Goal: Book appointment/travel/reservation

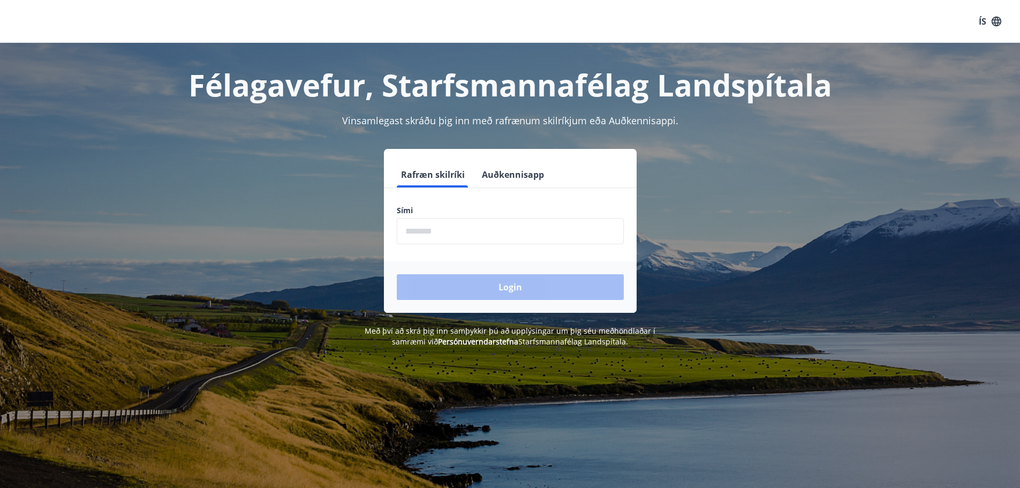
click at [419, 236] on input "phone" at bounding box center [510, 231] width 227 height 26
type input "********"
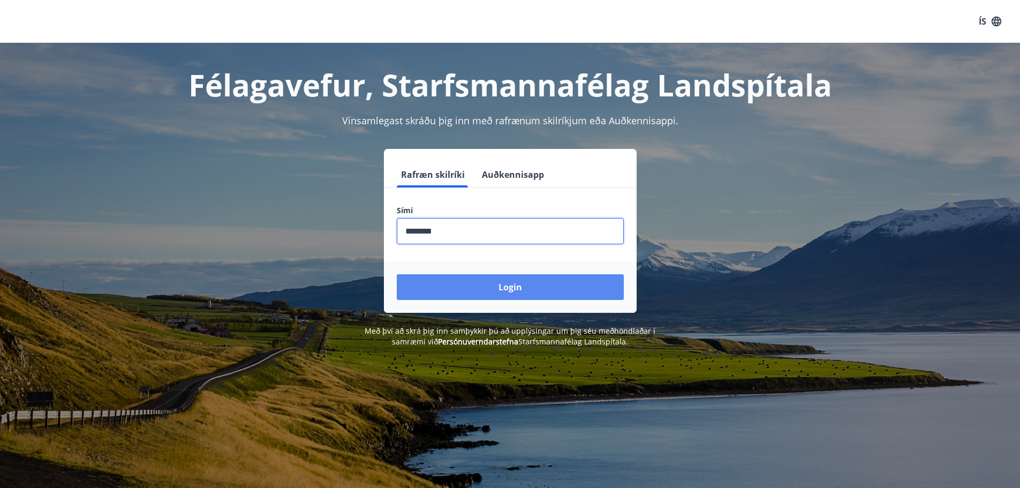
click at [469, 280] on button "Login" at bounding box center [510, 287] width 227 height 26
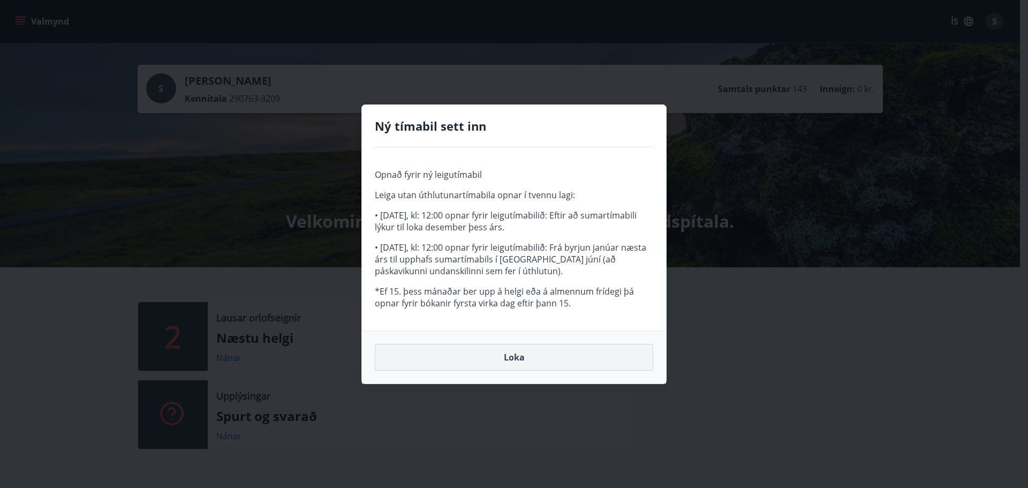
click at [517, 358] on button "Loka" at bounding box center [514, 357] width 278 height 27
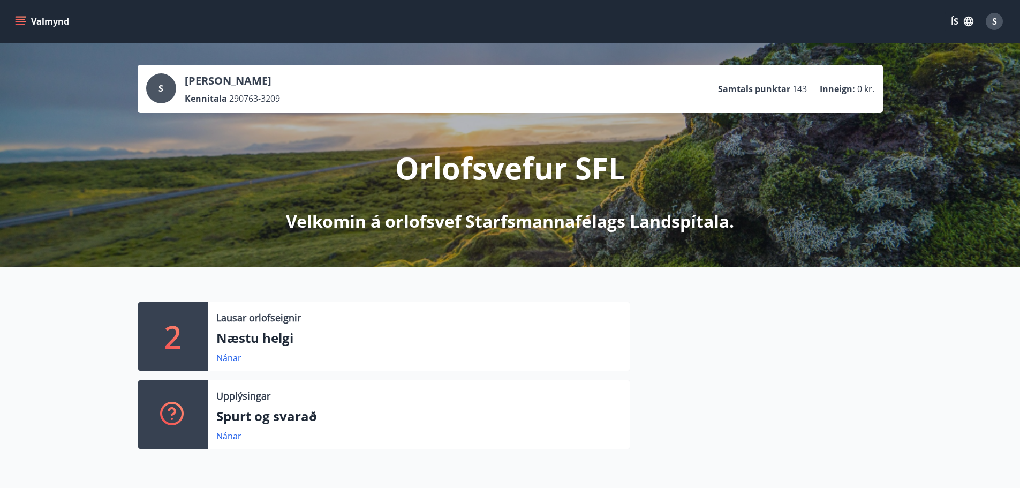
click at [16, 21] on icon "menu" at bounding box center [20, 21] width 11 height 11
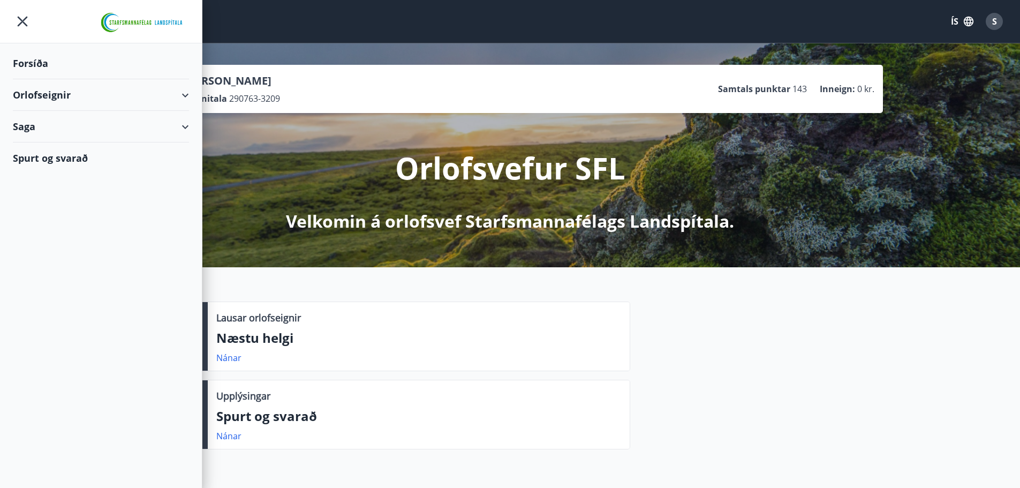
click at [188, 94] on div "Orlofseignir" at bounding box center [101, 95] width 176 height 32
click at [41, 126] on div "Framboð" at bounding box center [100, 122] width 159 height 22
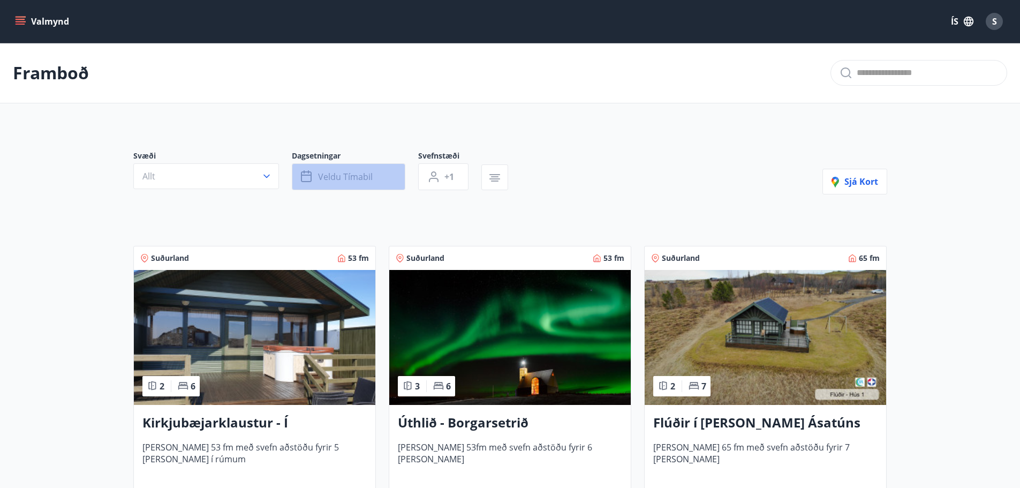
click at [379, 175] on button "Veldu tímabil" at bounding box center [349, 176] width 114 height 27
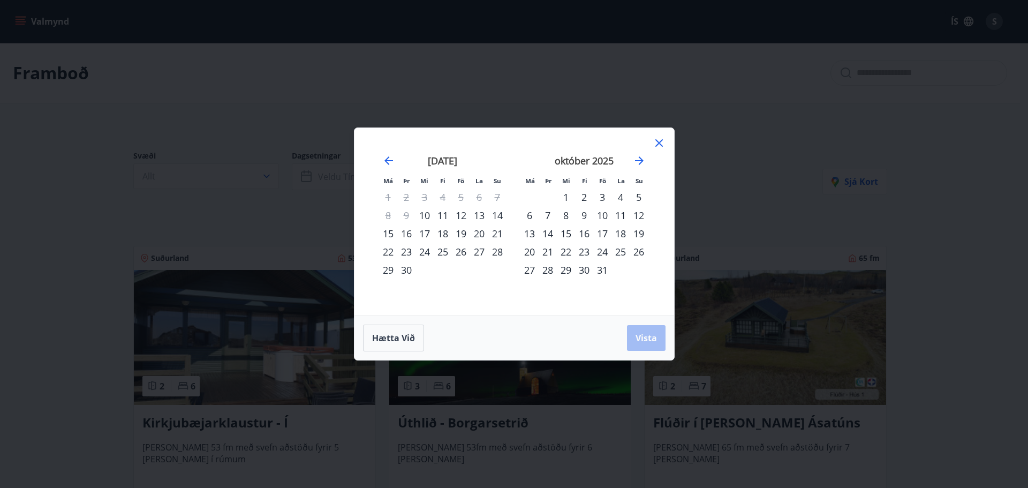
click at [443, 252] on div "25" at bounding box center [443, 252] width 18 height 18
click at [444, 255] on div "25" at bounding box center [443, 252] width 18 height 18
click at [396, 339] on span "Hætta við" at bounding box center [393, 338] width 43 height 12
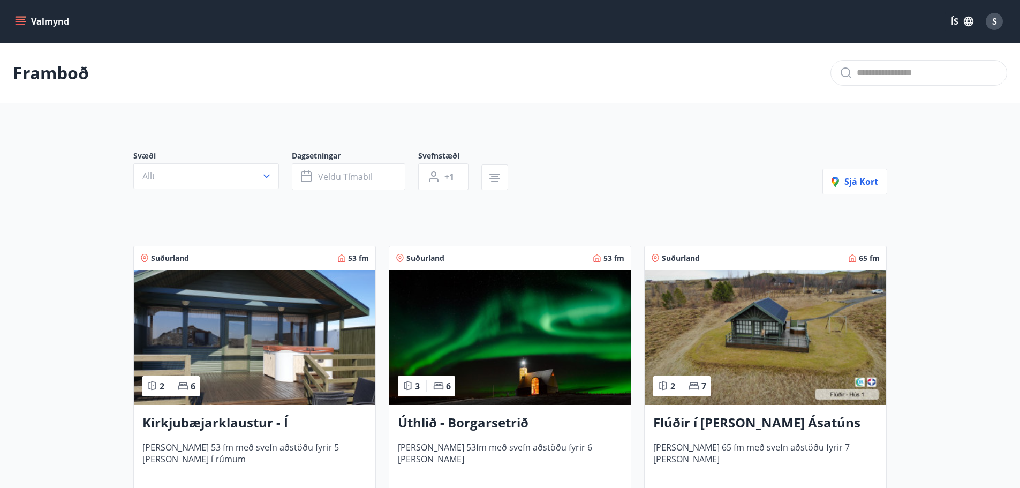
click at [21, 20] on icon "menu" at bounding box center [21, 19] width 10 height 1
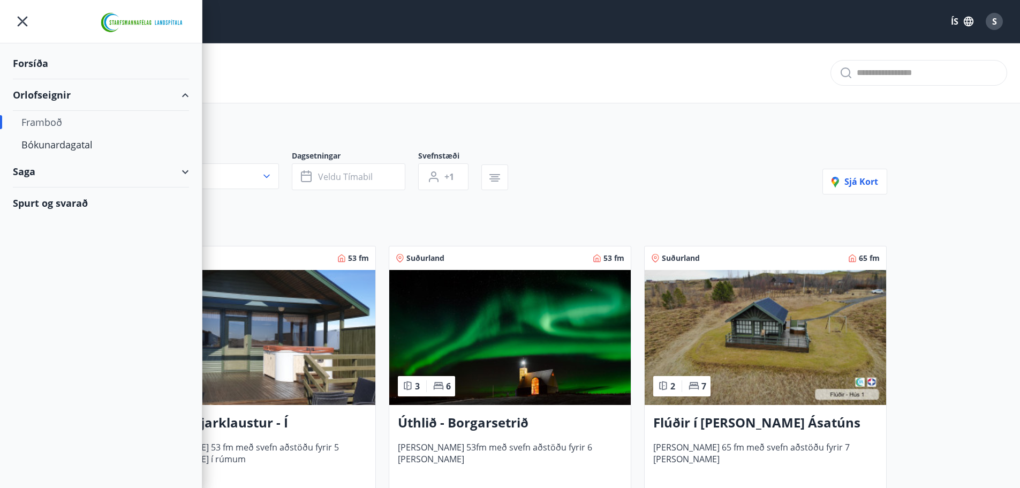
click at [52, 123] on div "Framboð" at bounding box center [100, 122] width 159 height 22
click at [53, 143] on div "Bókunardagatal" at bounding box center [100, 144] width 159 height 22
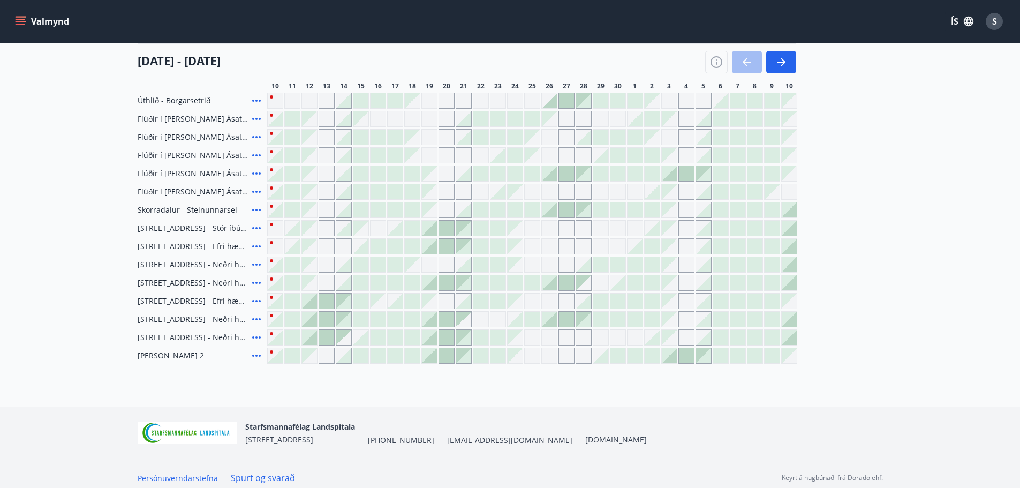
scroll to position [161, 0]
click at [552, 283] on div at bounding box center [549, 280] width 15 height 15
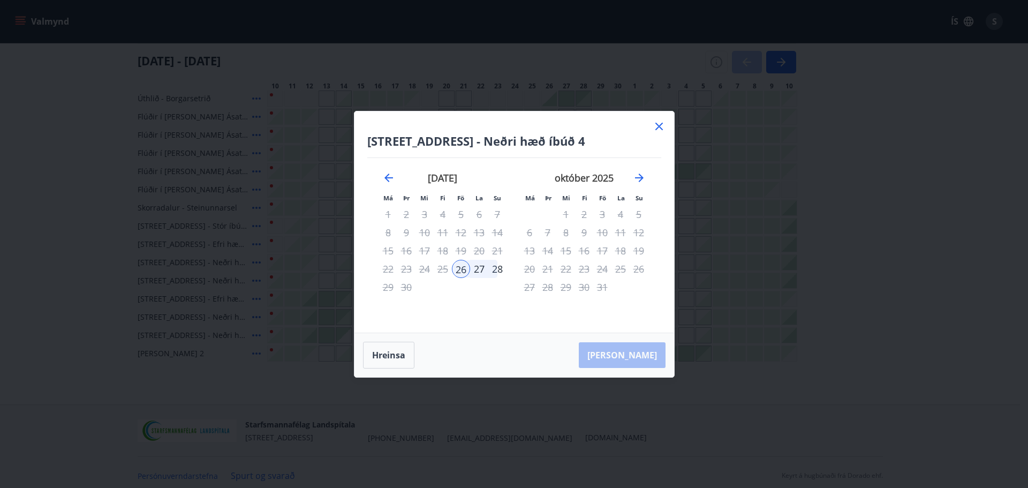
click at [481, 271] on div "27" at bounding box center [479, 269] width 18 height 18
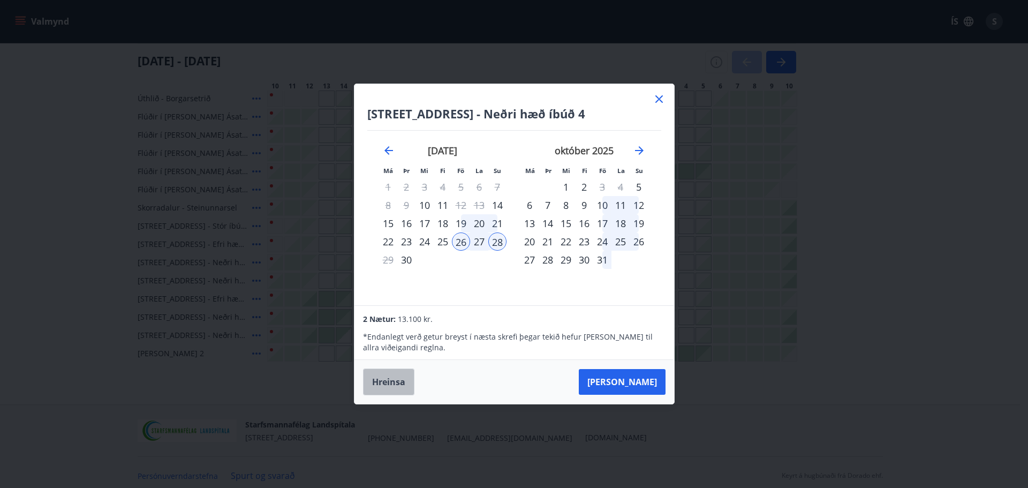
click at [398, 380] on button "Hreinsa" at bounding box center [388, 381] width 51 height 27
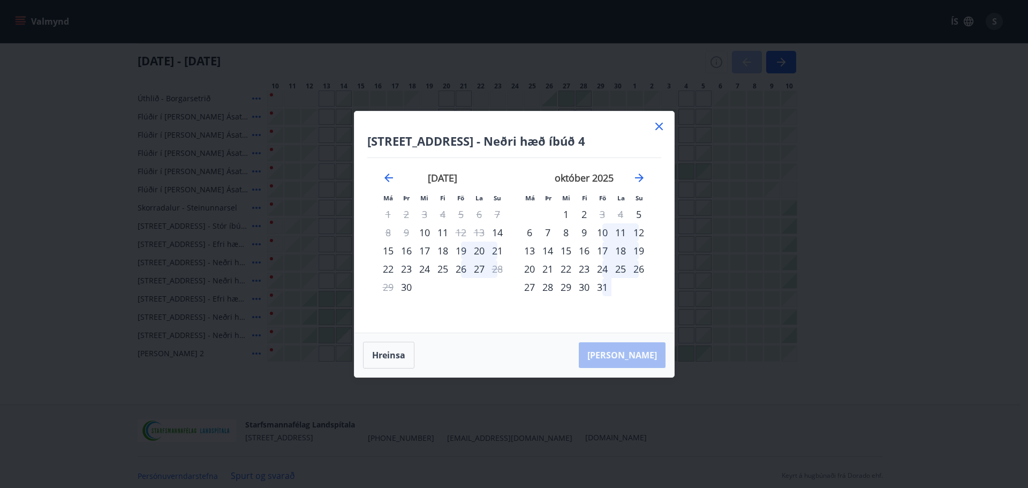
click at [478, 269] on div "27" at bounding box center [479, 269] width 18 height 18
click at [387, 355] on button "Hreinsa" at bounding box center [388, 355] width 51 height 27
click at [459, 269] on div "26" at bounding box center [461, 269] width 18 height 18
click at [479, 270] on div "27" at bounding box center [479, 269] width 18 height 18
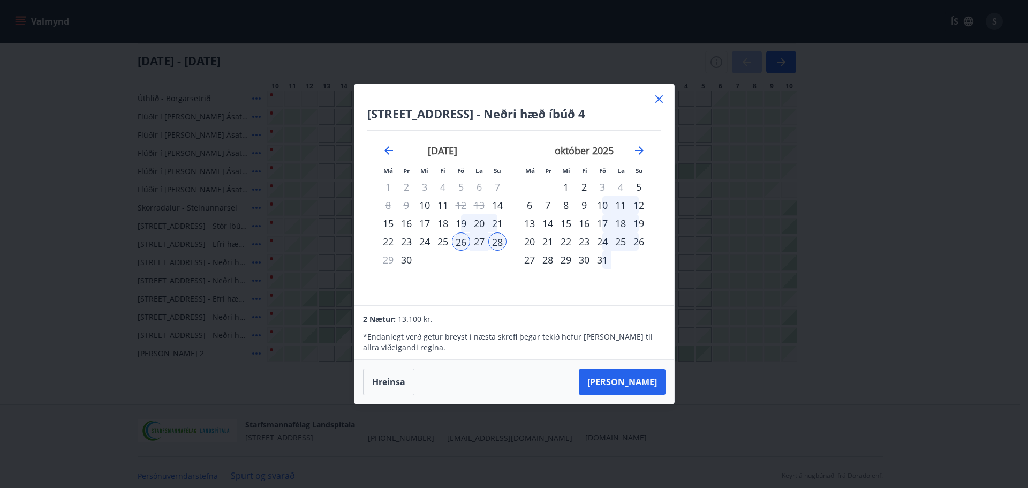
click at [478, 244] on div "27" at bounding box center [479, 241] width 18 height 18
click at [395, 386] on button "Hreinsa" at bounding box center [388, 381] width 51 height 27
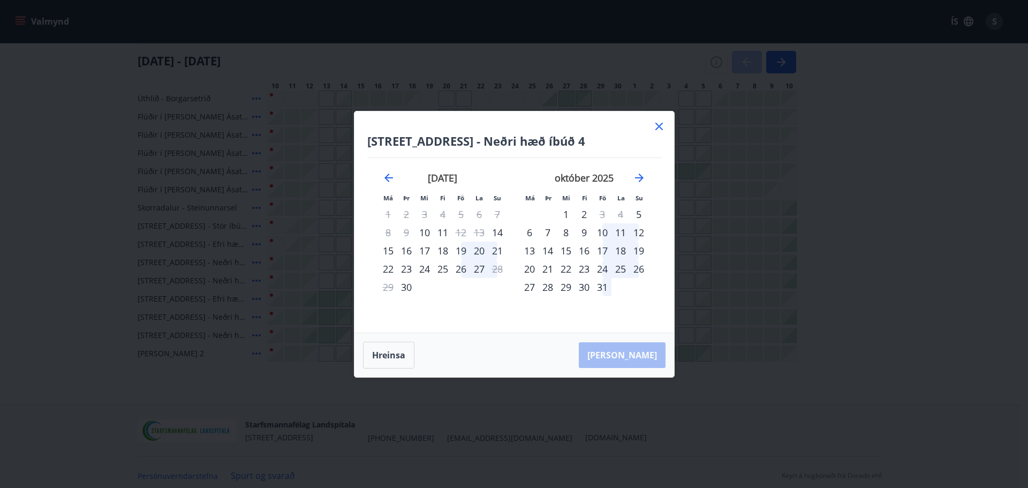
click at [659, 124] on icon at bounding box center [659, 126] width 13 height 13
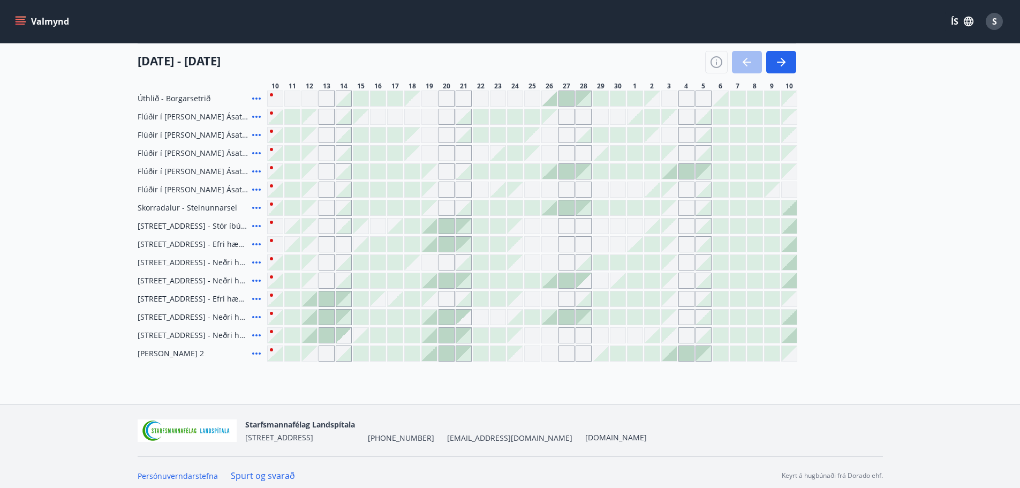
click at [553, 322] on div at bounding box center [549, 316] width 15 height 15
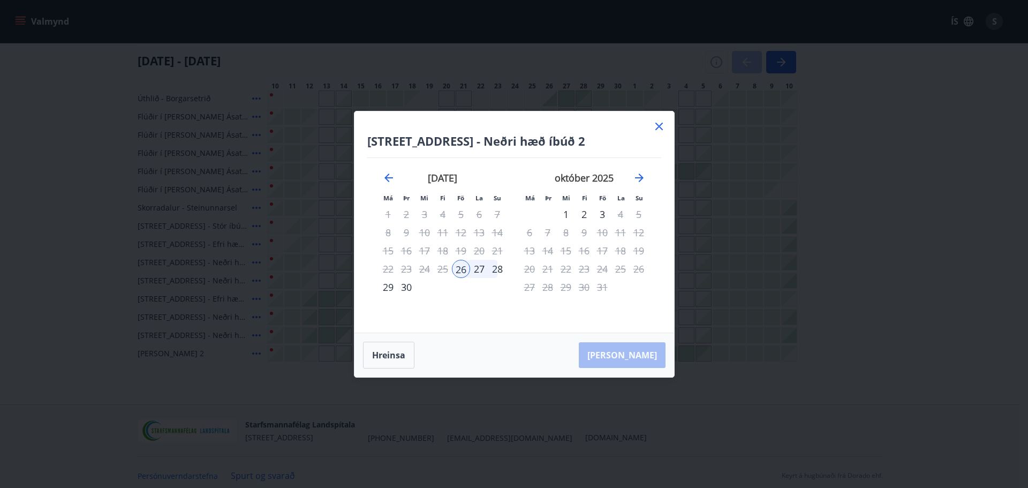
click at [458, 272] on div "26" at bounding box center [461, 269] width 18 height 18
click at [477, 273] on div "27" at bounding box center [479, 269] width 18 height 18
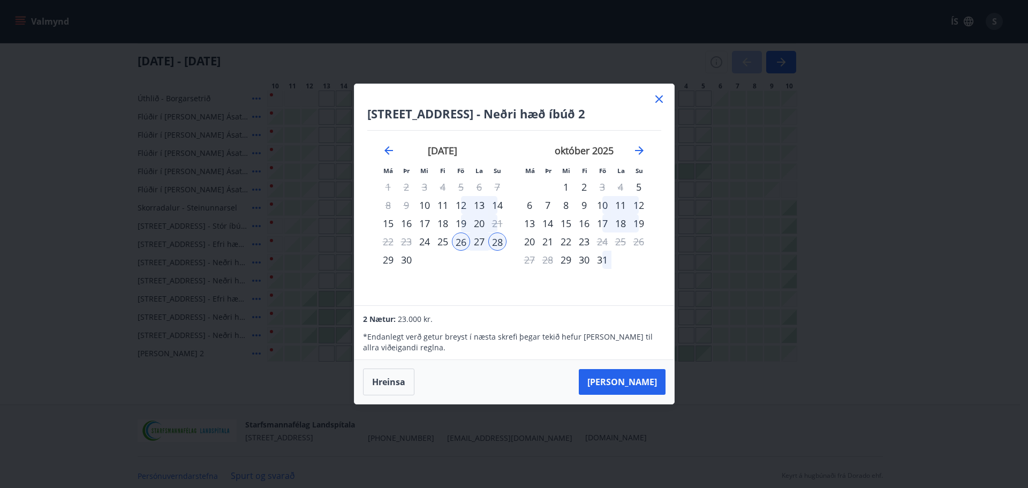
click at [656, 97] on icon at bounding box center [658, 98] width 7 height 7
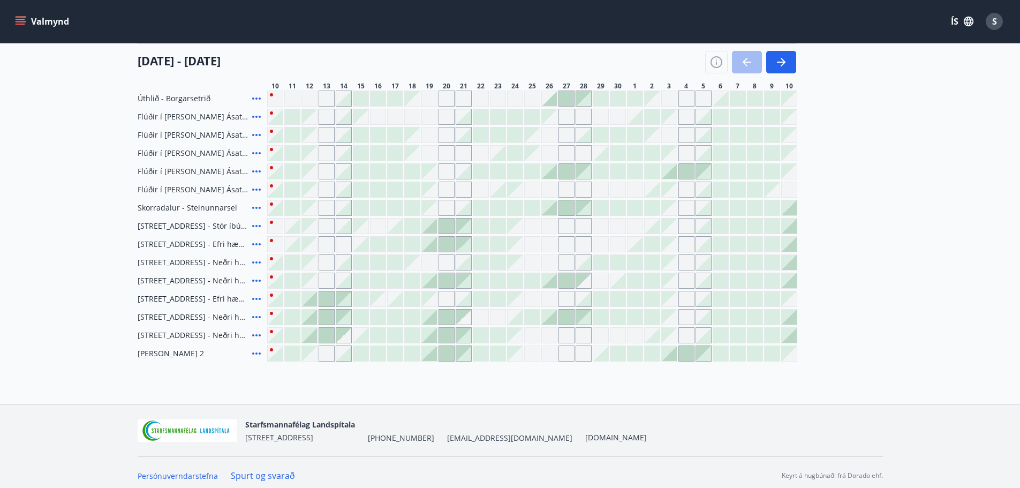
click at [553, 281] on div at bounding box center [549, 280] width 15 height 15
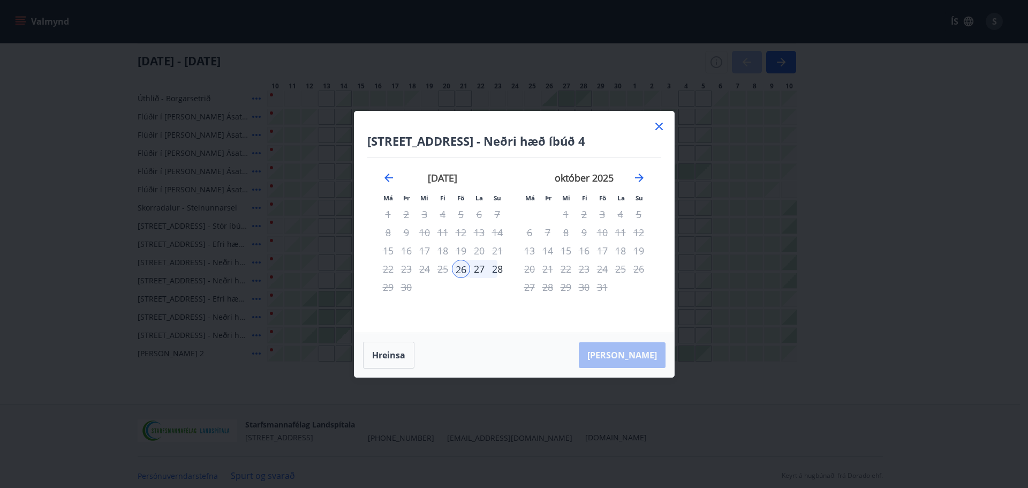
click at [464, 270] on div "26" at bounding box center [461, 269] width 18 height 18
click at [482, 271] on div "27" at bounding box center [479, 269] width 18 height 18
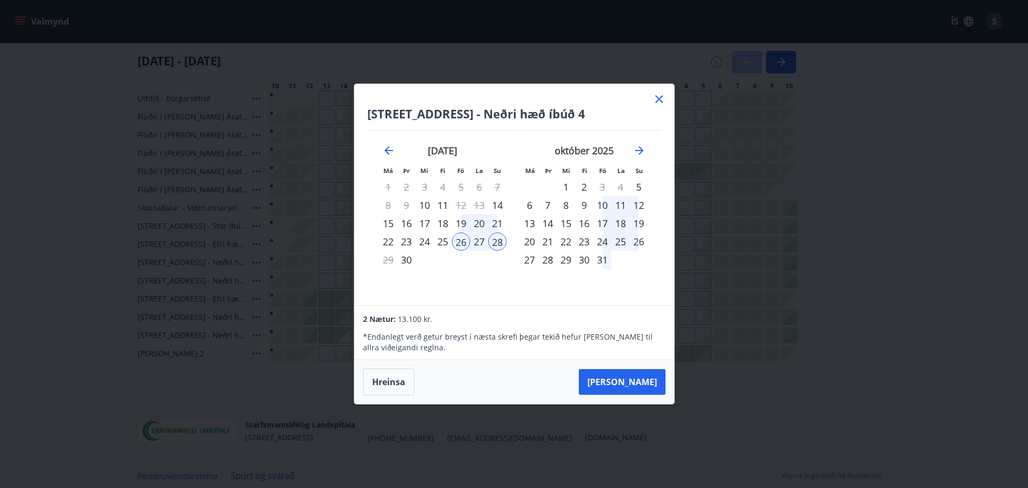
click at [658, 102] on icon at bounding box center [659, 99] width 13 height 13
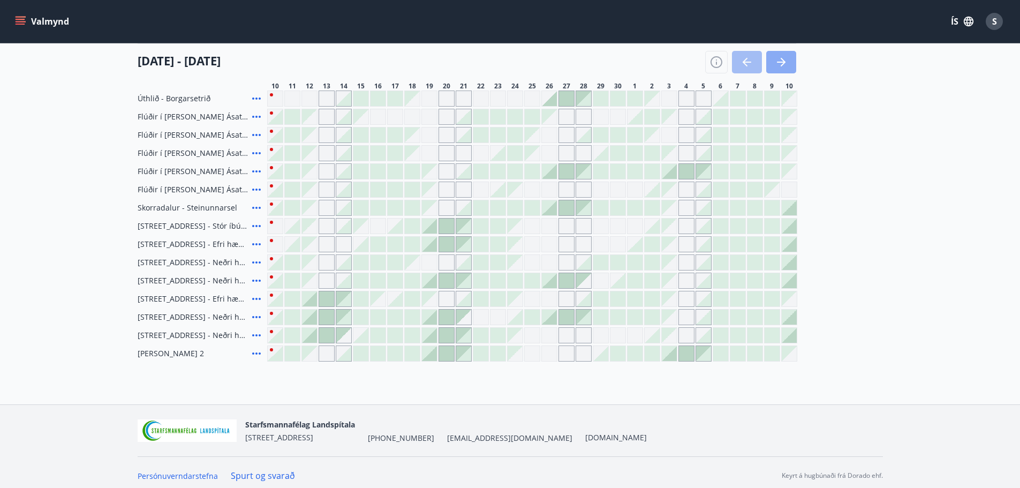
click at [784, 61] on icon "button" at bounding box center [781, 62] width 13 height 13
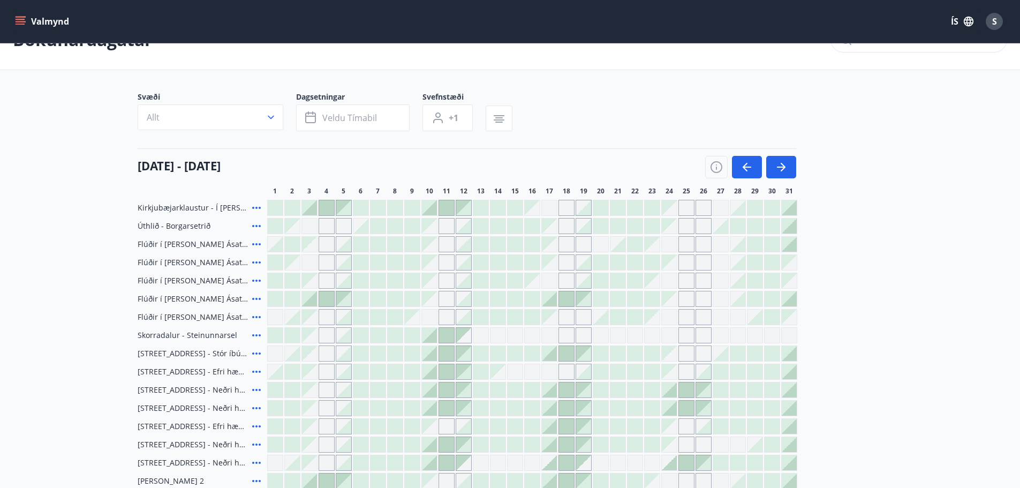
scroll to position [0, 0]
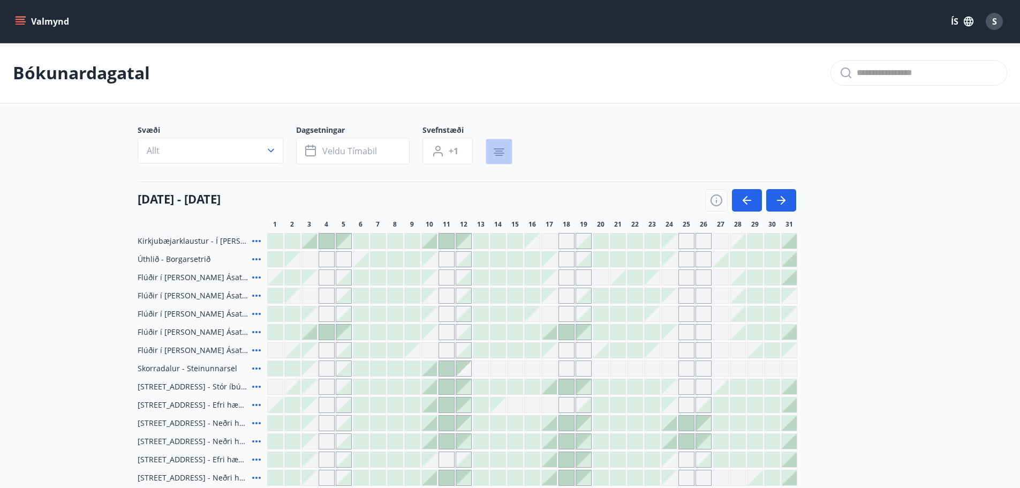
click at [501, 156] on icon "button" at bounding box center [498, 155] width 7 height 1
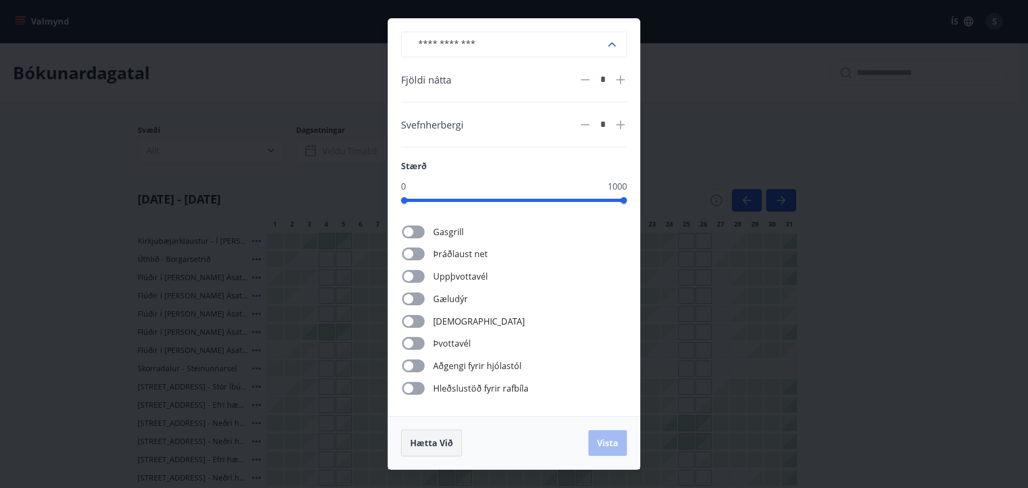
click at [428, 443] on span "Hætta við" at bounding box center [431, 443] width 43 height 12
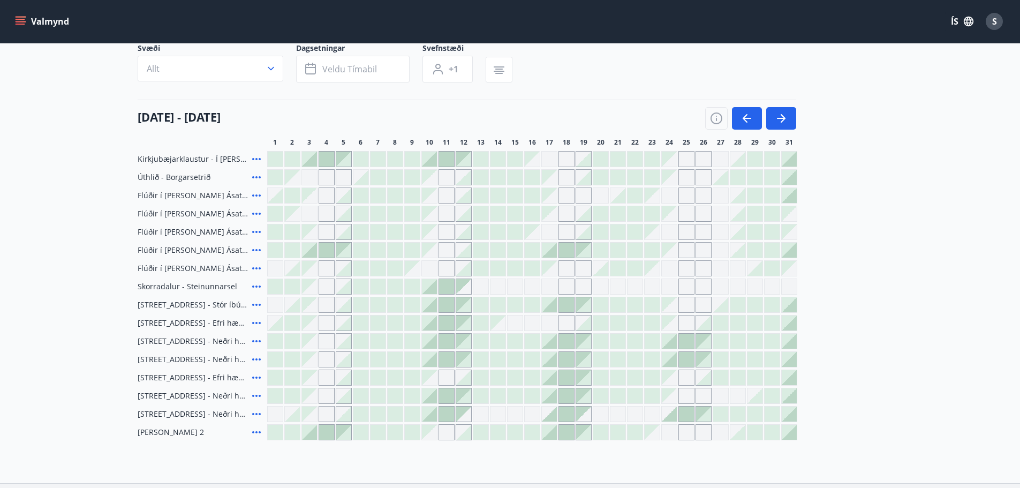
scroll to position [107, 0]
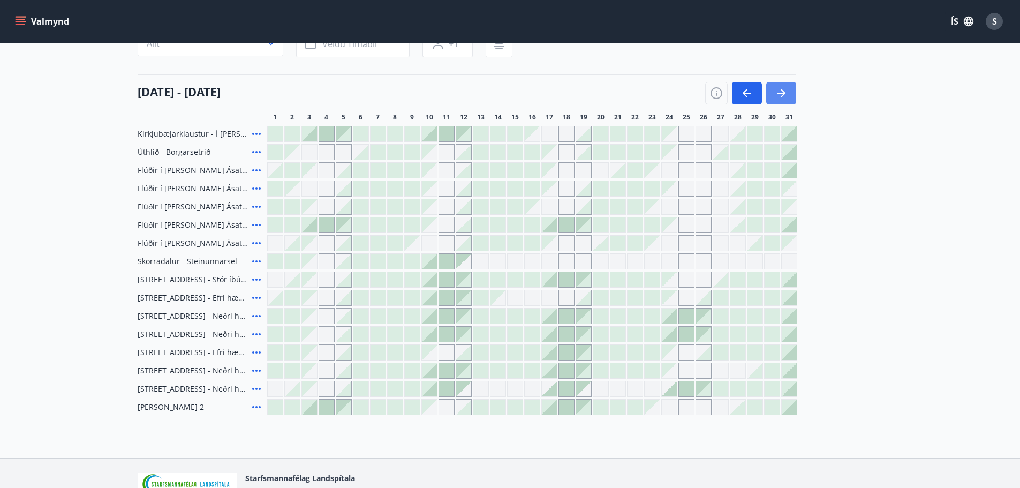
click at [784, 95] on icon "button" at bounding box center [781, 93] width 13 height 13
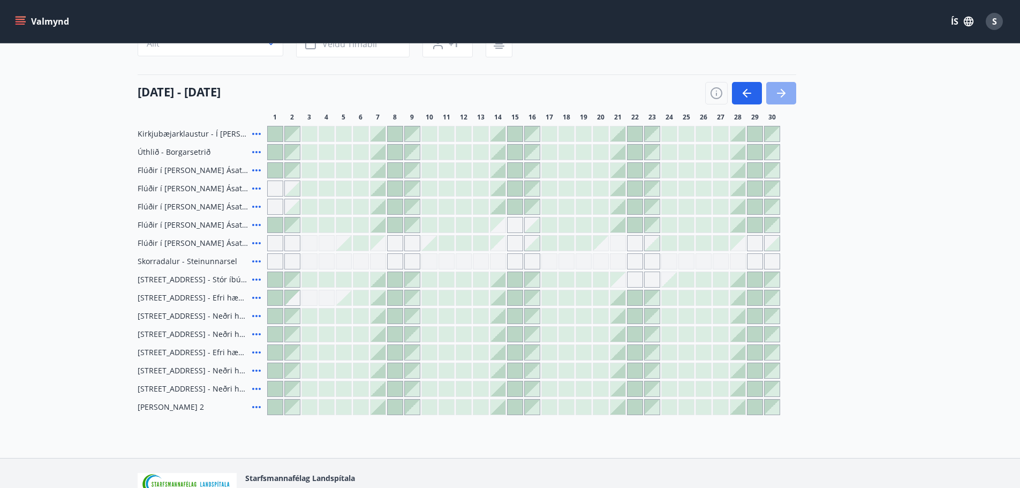
click at [780, 89] on icon "button" at bounding box center [781, 93] width 13 height 13
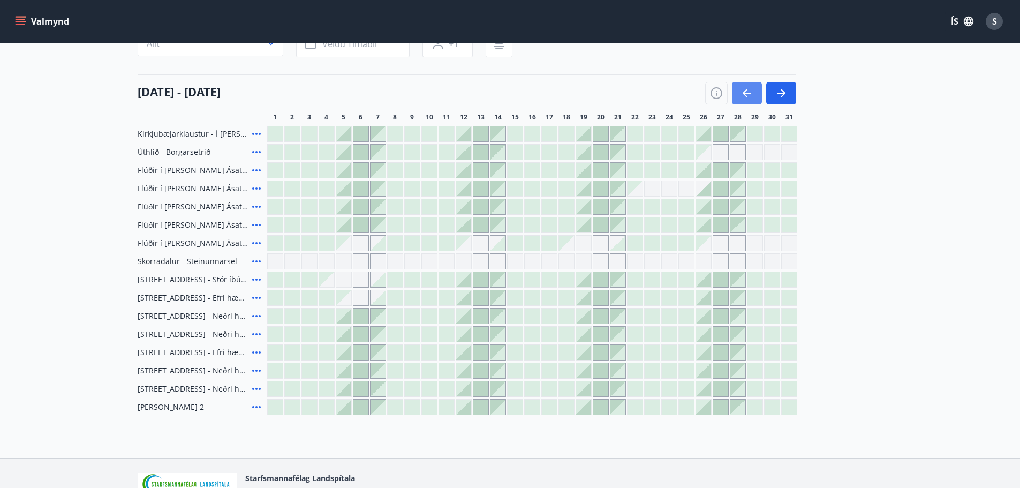
click at [748, 90] on icon "button" at bounding box center [747, 93] width 13 height 13
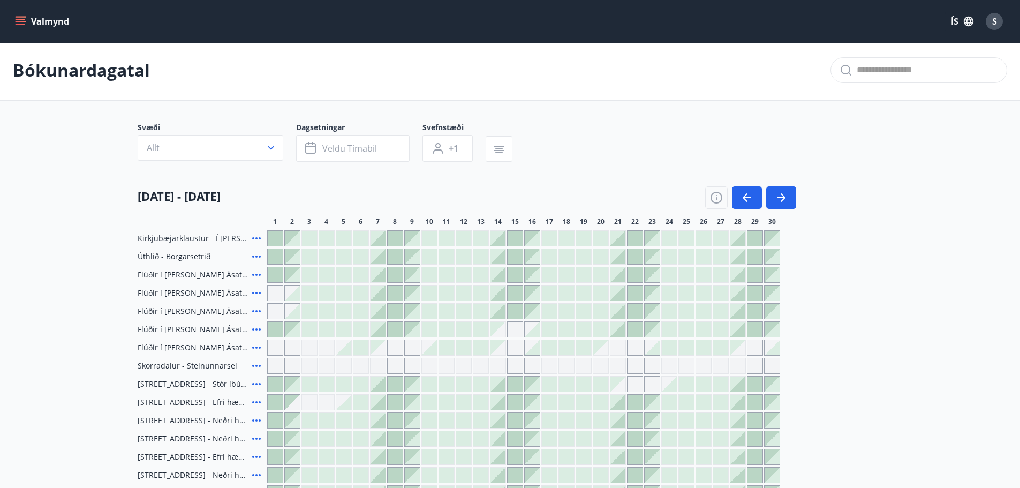
scroll to position [0, 0]
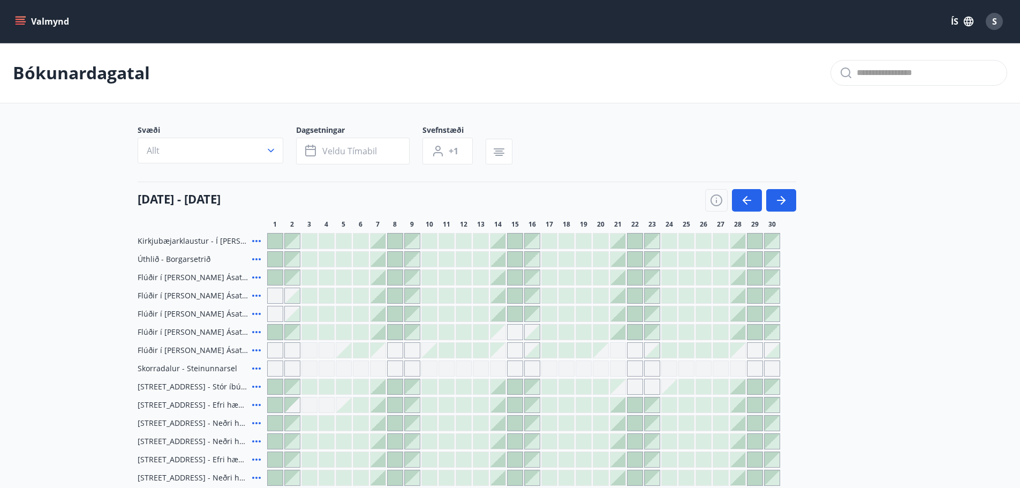
click at [17, 20] on icon "menu" at bounding box center [21, 19] width 10 height 1
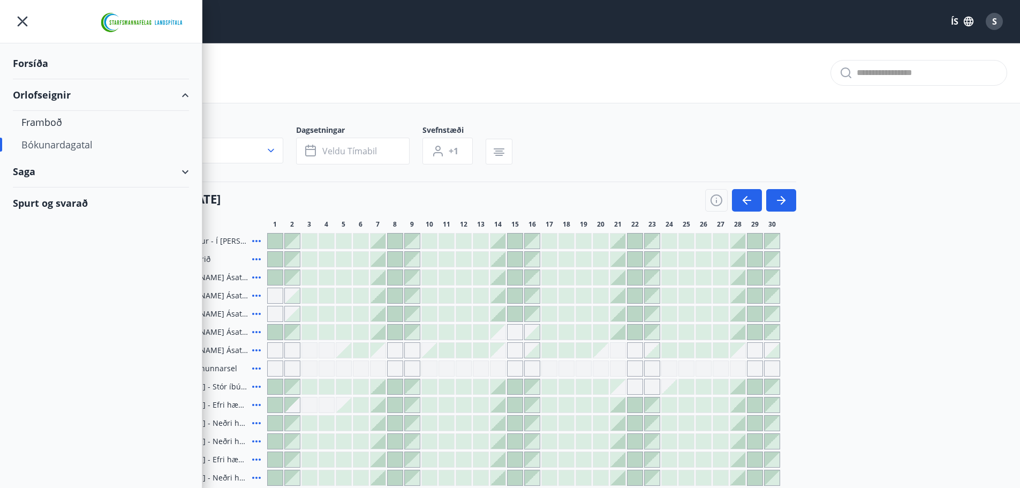
click at [72, 201] on div "Spurt og svarað" at bounding box center [101, 202] width 176 height 31
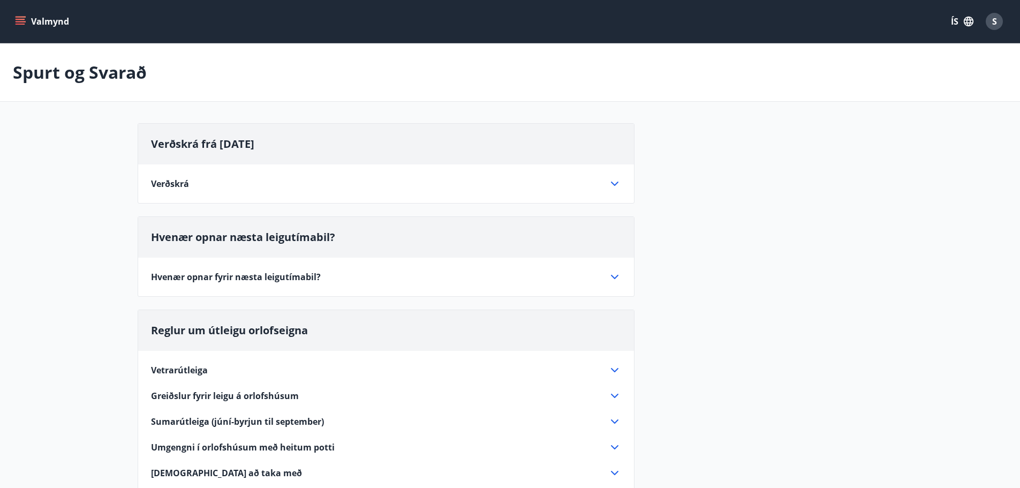
click at [613, 276] on icon at bounding box center [614, 277] width 7 height 4
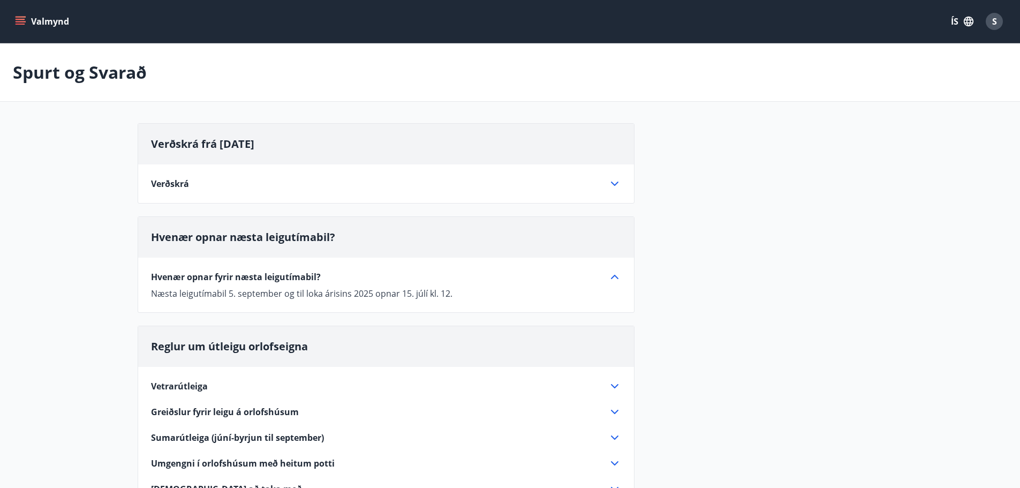
click at [611, 186] on icon at bounding box center [614, 183] width 13 height 13
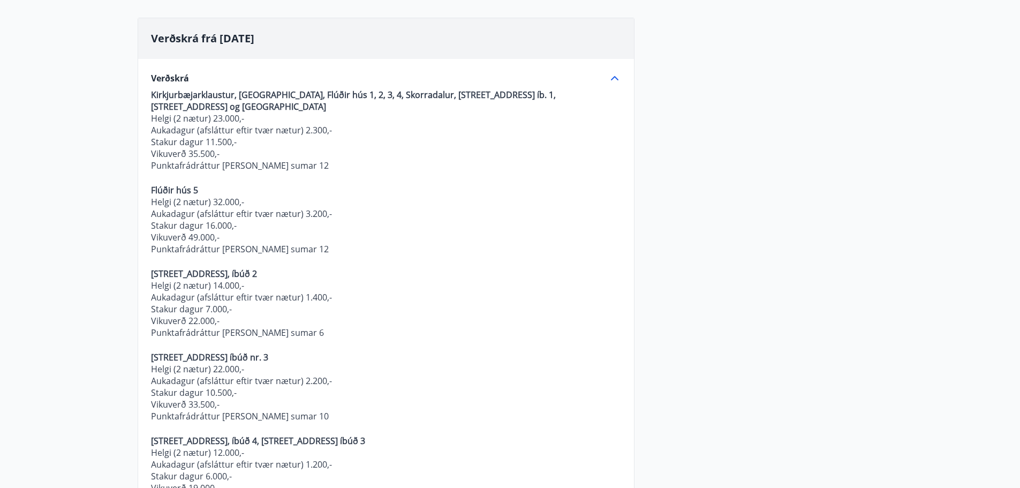
scroll to position [107, 0]
